Goal: Information Seeking & Learning: Learn about a topic

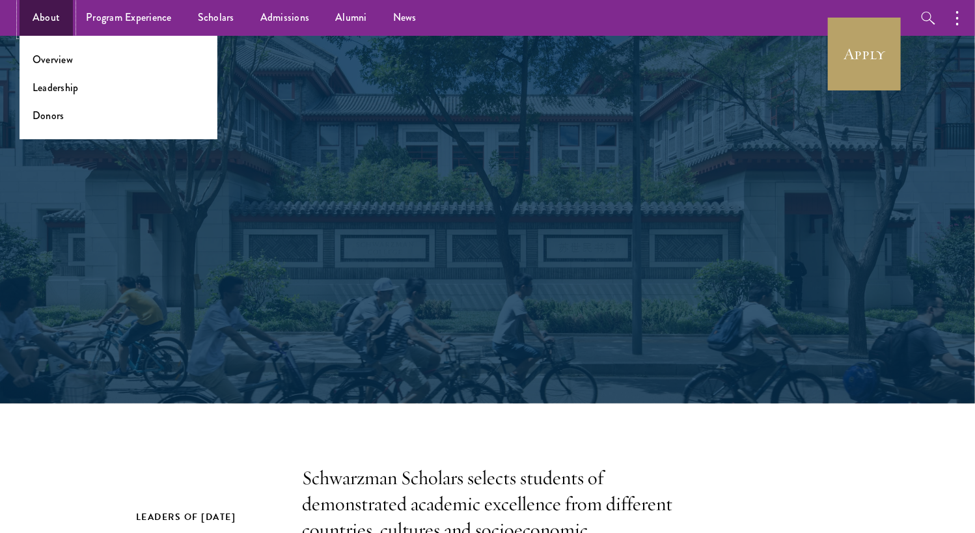
click at [57, 23] on link "About" at bounding box center [46, 18] width 53 height 36
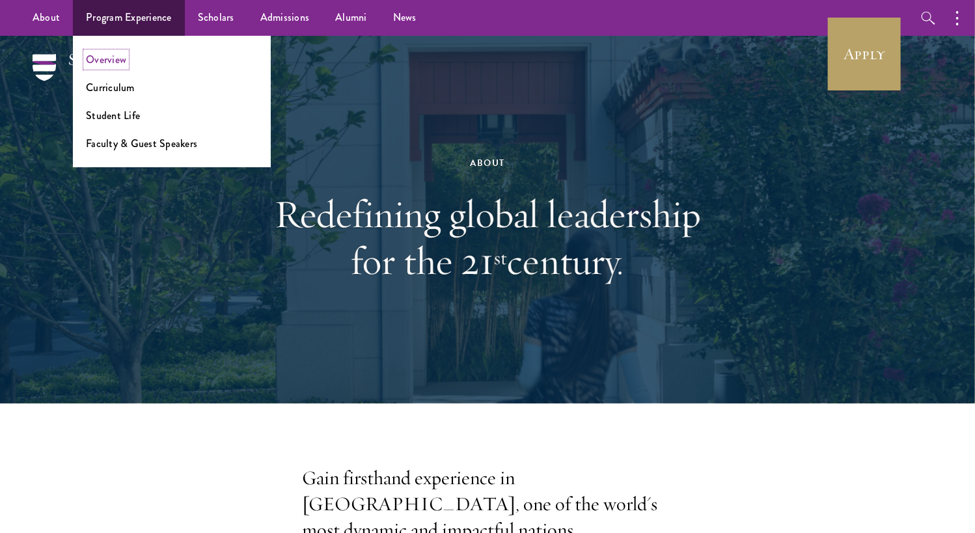
click at [107, 59] on link "Overview" at bounding box center [106, 59] width 40 height 15
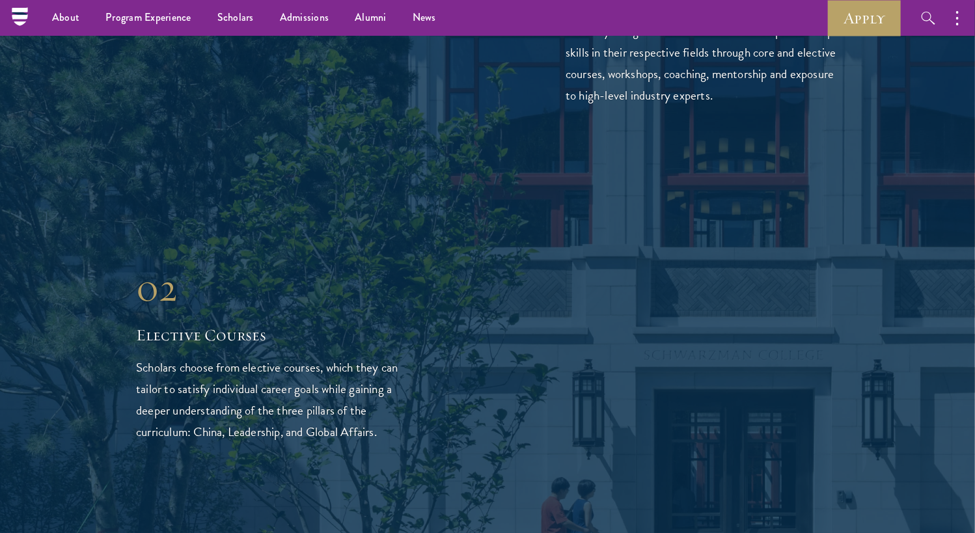
scroll to position [2090, 0]
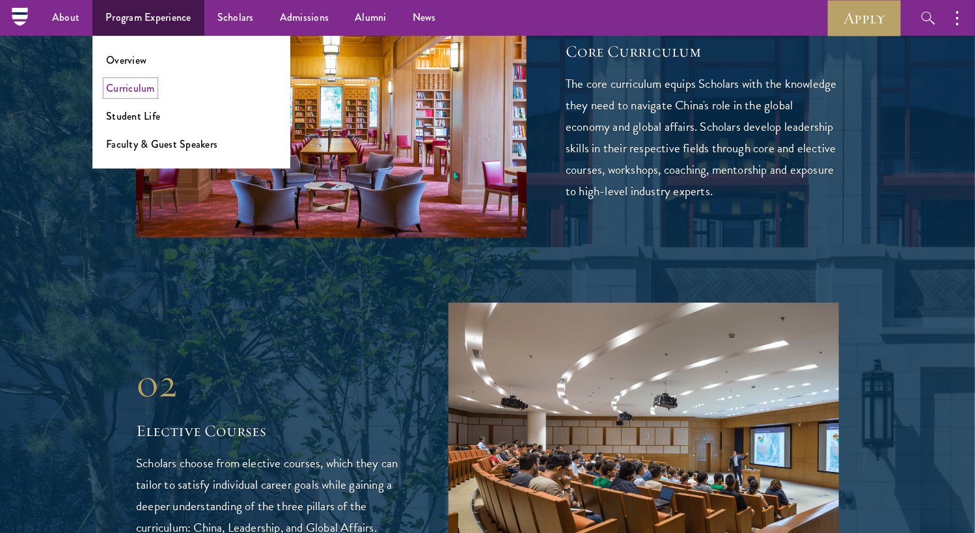
click at [143, 90] on link "Curriculum" at bounding box center [130, 88] width 49 height 15
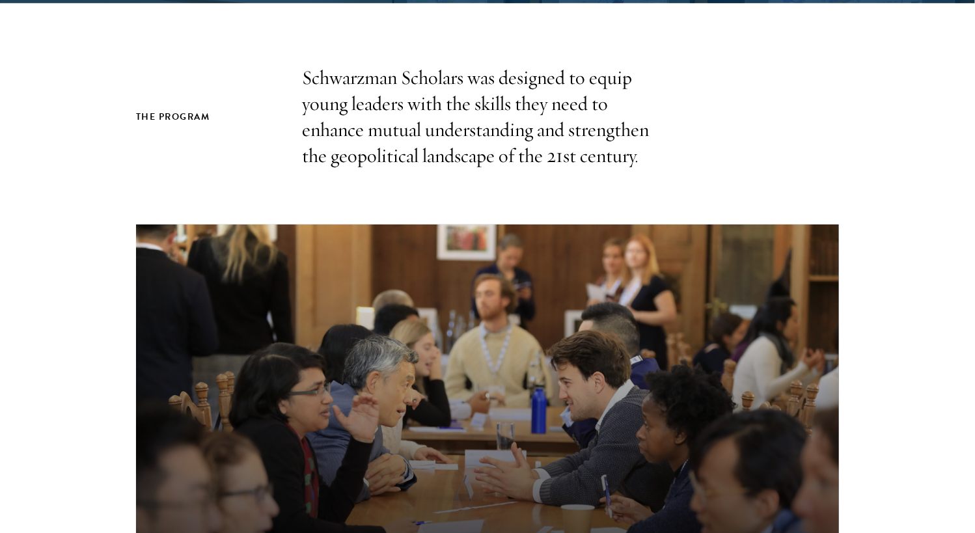
scroll to position [331, 0]
